Goal: Information Seeking & Learning: Learn about a topic

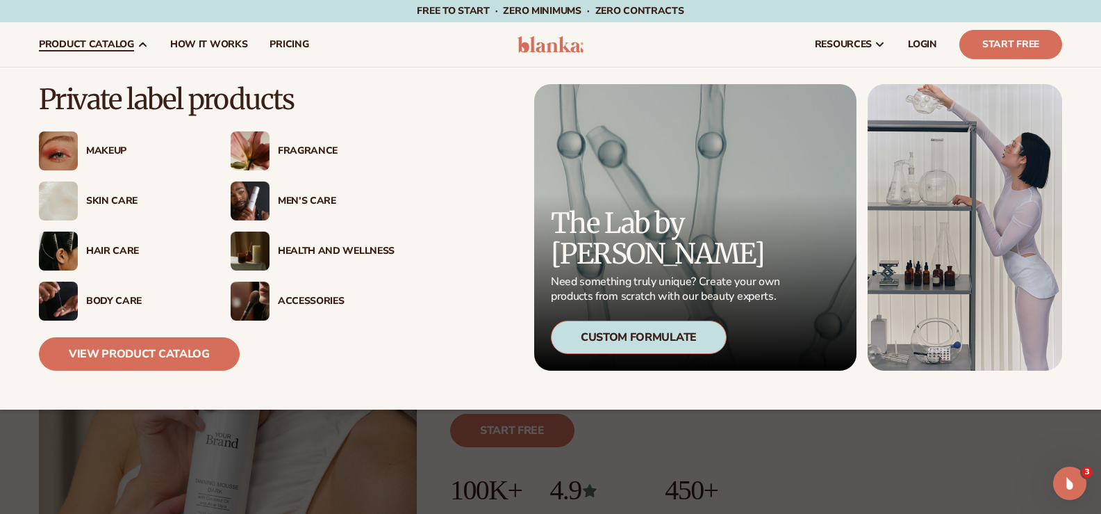
click at [302, 249] on div "Health And Wellness" at bounding box center [336, 251] width 117 height 12
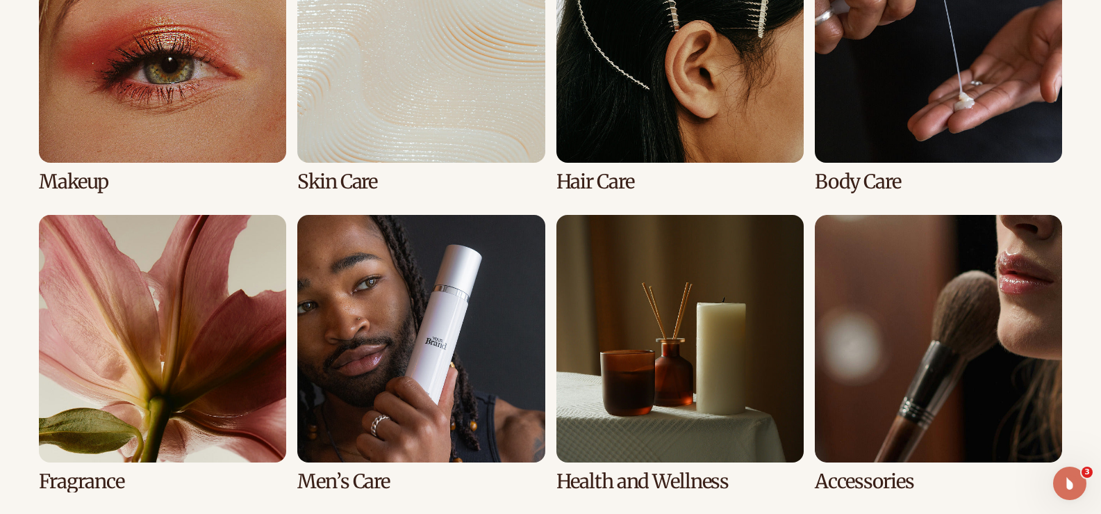
scroll to position [1181, 0]
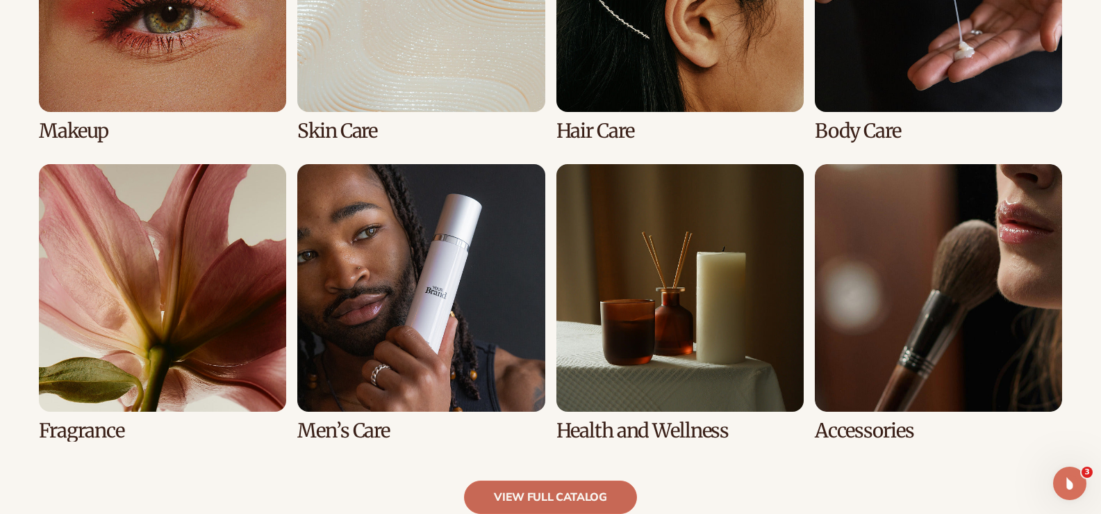
click at [578, 495] on link "view full catalog" at bounding box center [550, 496] width 173 height 33
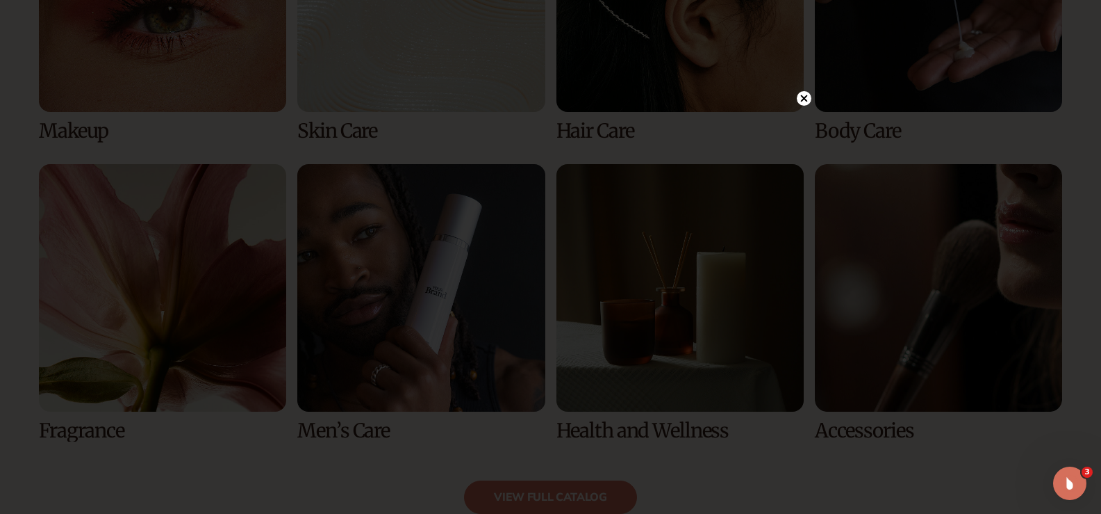
click at [804, 96] on circle at bounding box center [804, 98] width 15 height 15
